Goal: Transaction & Acquisition: Purchase product/service

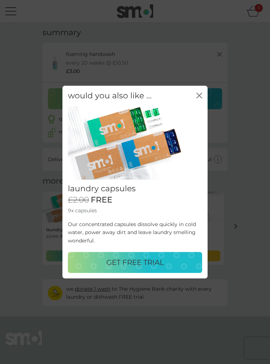
click at [161, 260] on p "GET FREE TRIAL" at bounding box center [135, 263] width 58 height 12
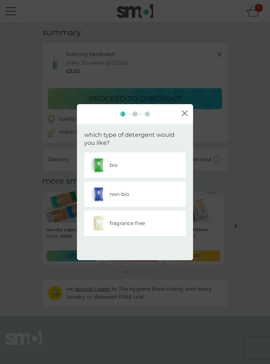
click at [166, 192] on div "non-bio" at bounding box center [135, 194] width 91 height 18
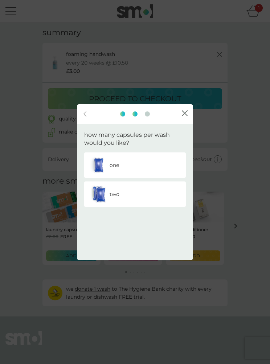
click at [163, 162] on div "one" at bounding box center [135, 165] width 91 height 18
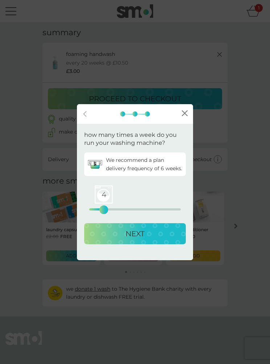
click at [156, 234] on div "NEXT" at bounding box center [134, 234] width 87 height 12
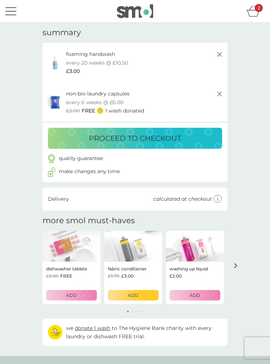
click at [69, 255] on img at bounding box center [71, 246] width 58 height 31
click at [65, 298] on div "ADD" at bounding box center [71, 295] width 41 height 7
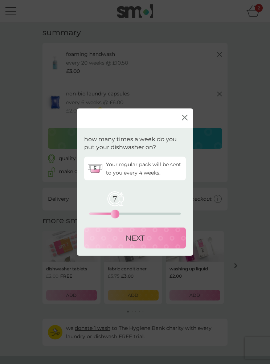
click at [153, 239] on div "NEXT" at bounding box center [134, 238] width 87 height 12
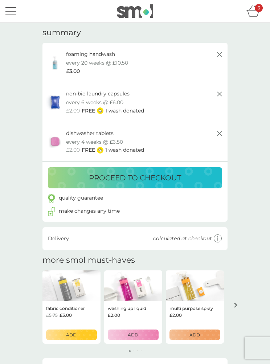
click at [172, 175] on p "proceed to checkout" at bounding box center [135, 178] width 92 height 12
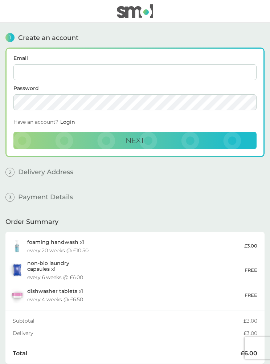
click at [65, 73] on input "Email" at bounding box center [134, 72] width 243 height 16
type input "[EMAIL_ADDRESS][DOMAIN_NAME]"
click at [163, 138] on button "Next" at bounding box center [134, 140] width 243 height 17
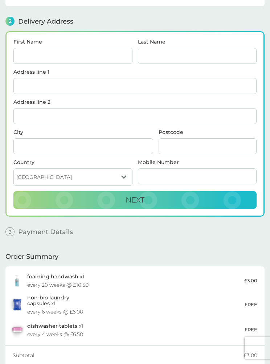
scroll to position [87, 0]
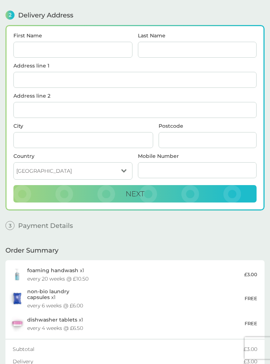
click at [93, 50] on input "First Name" at bounding box center [72, 50] width 119 height 16
type input "[PERSON_NAME]"
click at [54, 78] on input "Address line 1" at bounding box center [134, 80] width 243 height 16
type input "[STREET_ADDRESS][PERSON_NAME]"
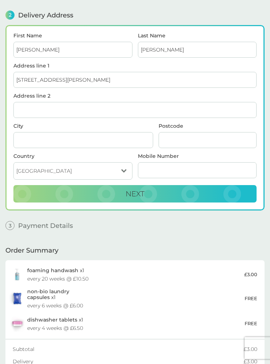
type input "[PERSON_NAME]"
type input "BD18 4SW"
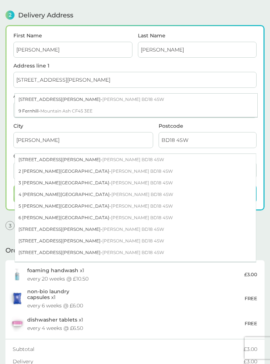
click at [102, 101] on span "[PERSON_NAME] BD18 4SW" at bounding box center [133, 99] width 62 height 5
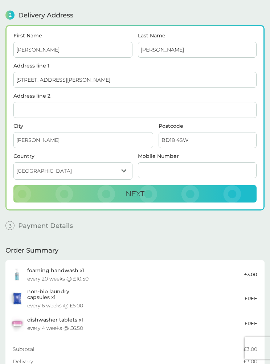
click at [208, 170] on input "Mobile Number" at bounding box center [197, 170] width 119 height 16
type input "07887828104"
click at [171, 193] on button "Next" at bounding box center [134, 193] width 243 height 17
checkbox input "true"
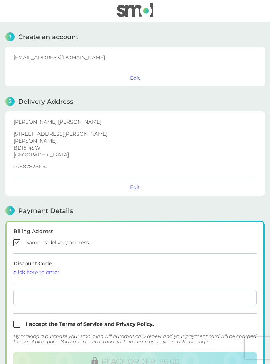
scroll to position [0, 0]
